Goal: Information Seeking & Learning: Check status

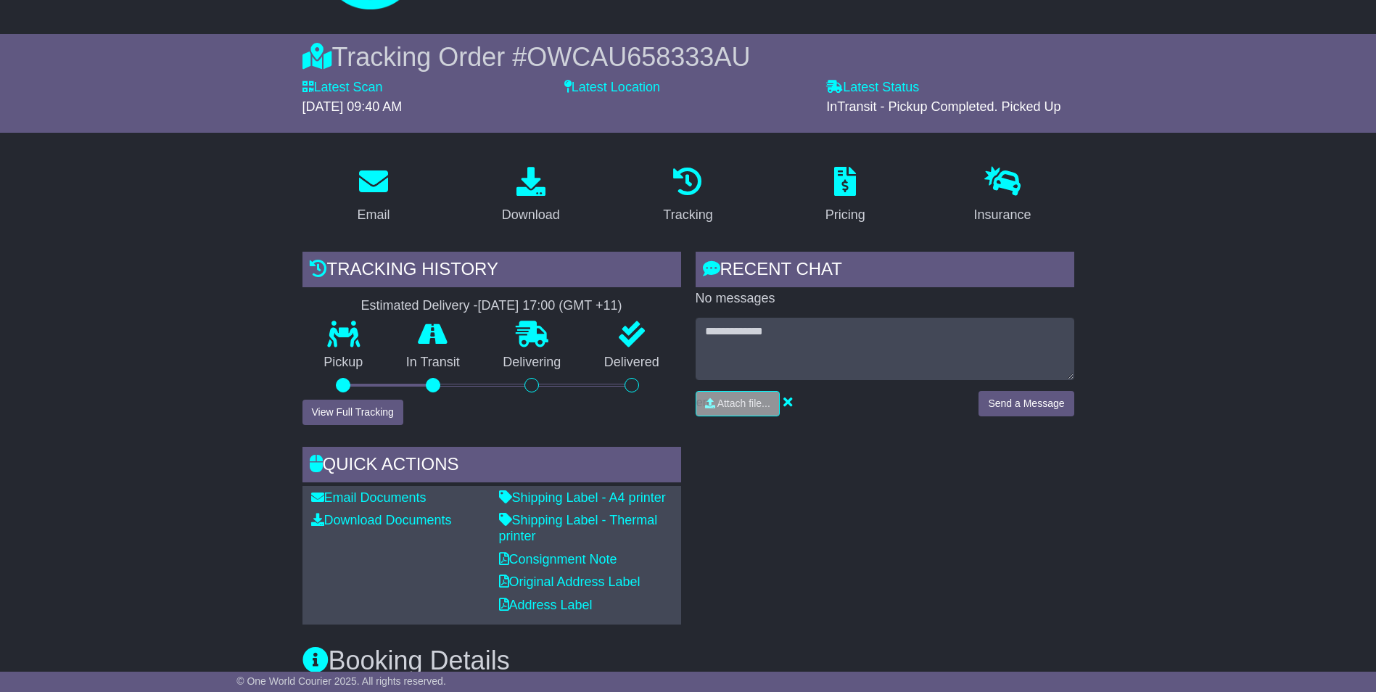
scroll to position [31, 0]
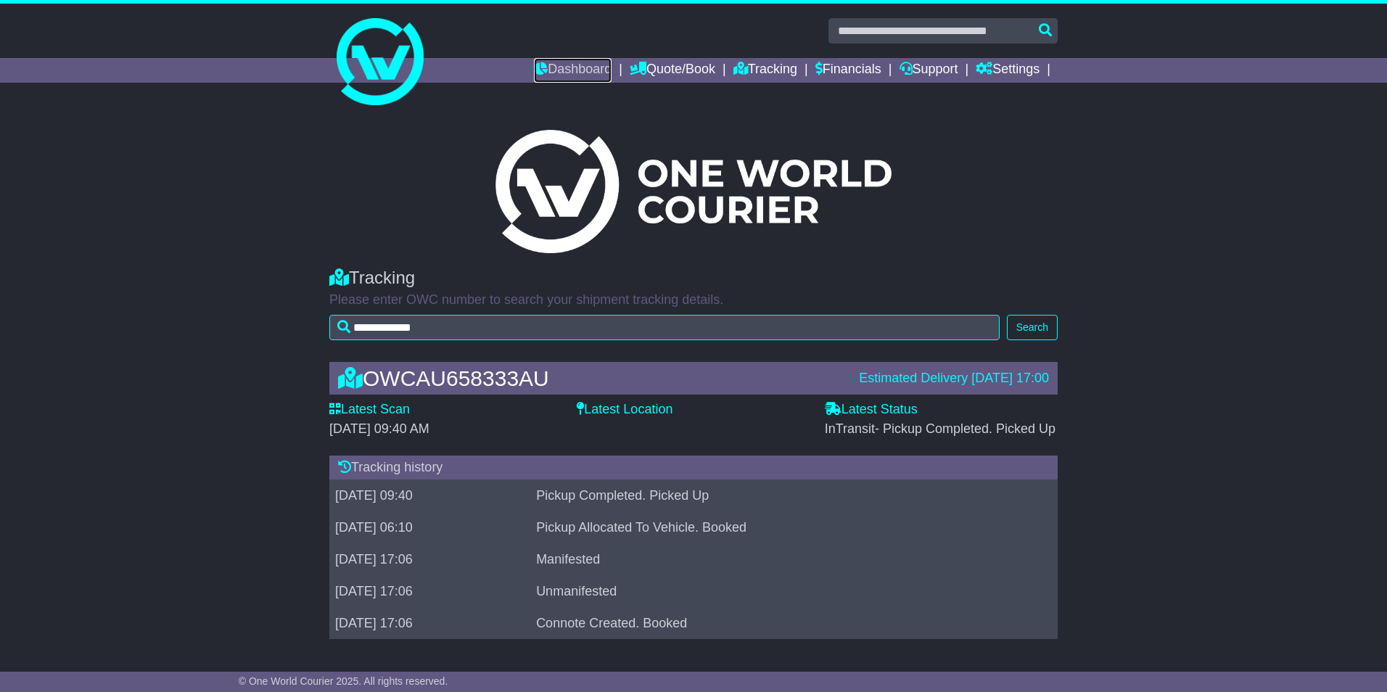
drag, startPoint x: 564, startPoint y: 70, endPoint x: 729, endPoint y: 38, distance: 168.6
click at [564, 70] on link "Dashboard" at bounding box center [573, 70] width 78 height 25
